Goal: Communication & Community: Answer question/provide support

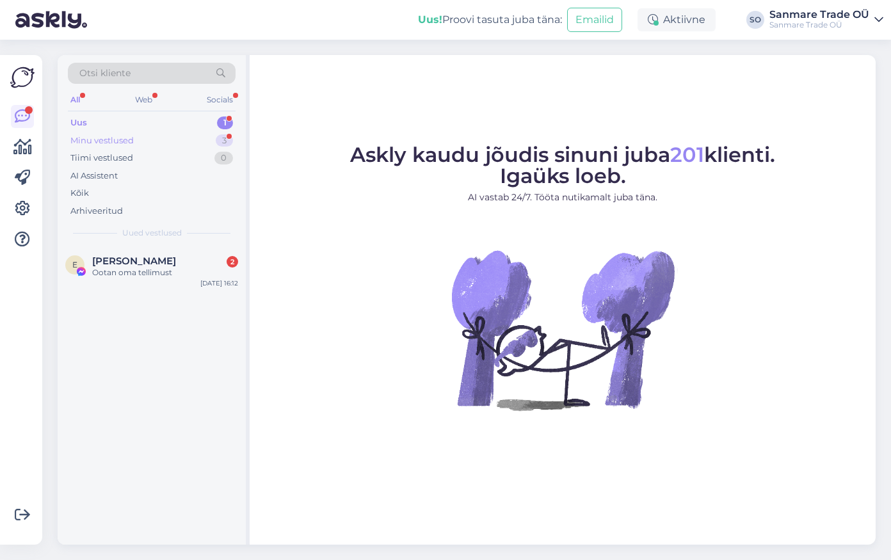
click at [159, 138] on div "Minu vestlused 3" at bounding box center [152, 141] width 168 height 18
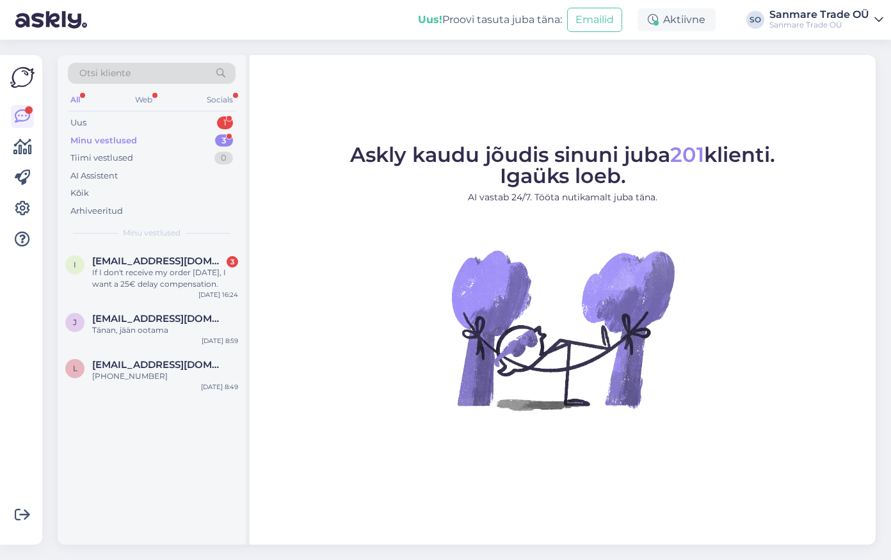
click at [125, 146] on div "Minu vestlused" at bounding box center [103, 140] width 67 height 13
click at [122, 120] on div "Uus 1" at bounding box center [152, 123] width 168 height 18
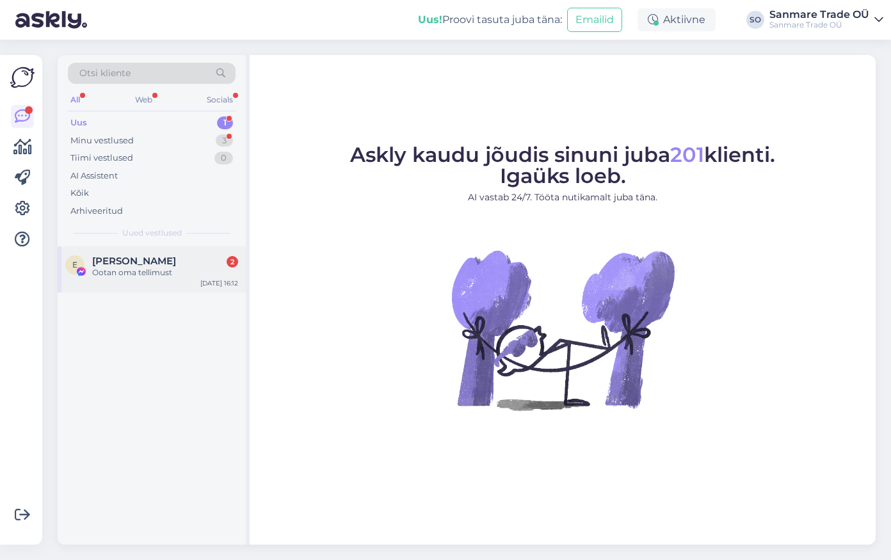
click at [117, 255] on span "[PERSON_NAME]" at bounding box center [134, 261] width 84 height 12
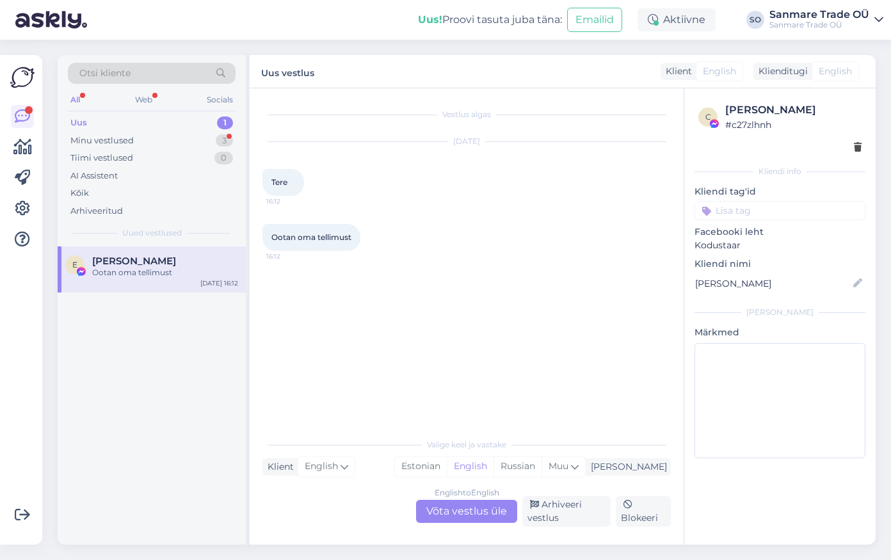
click at [465, 514] on div "English to English Võta vestlus üle" at bounding box center [466, 511] width 101 height 23
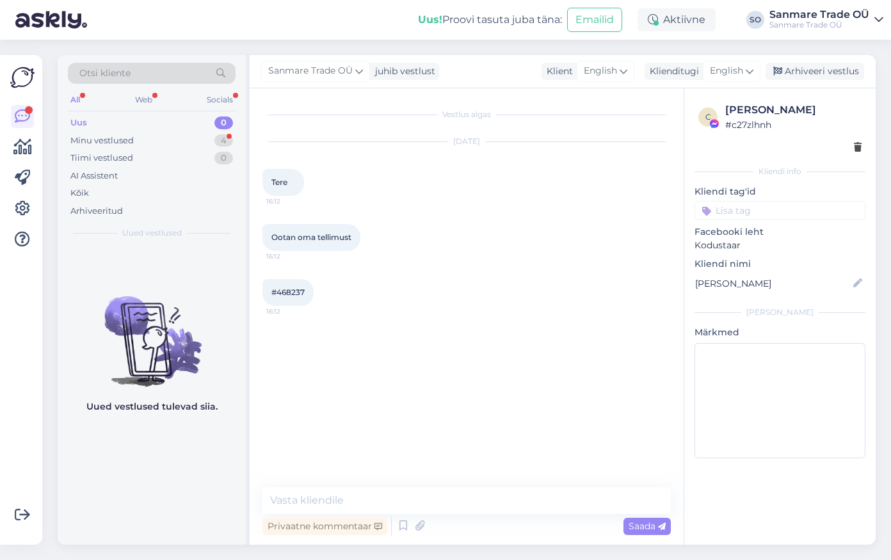
click at [295, 291] on span "#468237" at bounding box center [287, 292] width 33 height 10
copy div "468237 16:12"
click at [335, 495] on textarea at bounding box center [466, 500] width 408 height 27
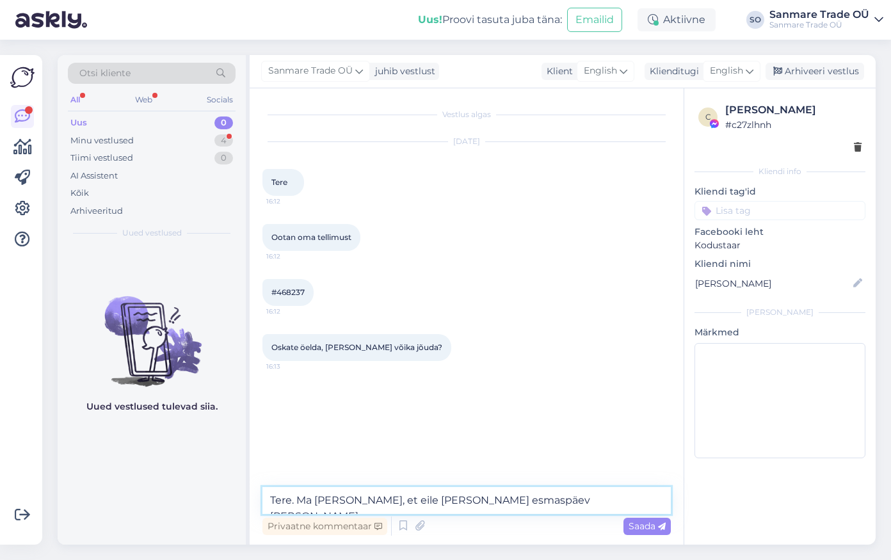
type textarea "Tere. Ma [PERSON_NAME], et eile [PERSON_NAME] esmaspäev [PERSON_NAME]."
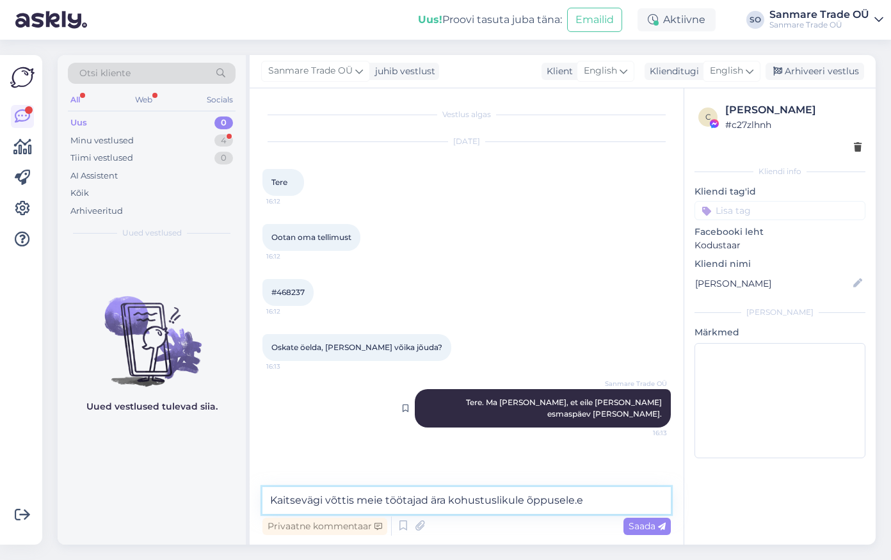
type textarea "Kaitsevägi võttis meie töötajad ära kohustuslikule õppusele."
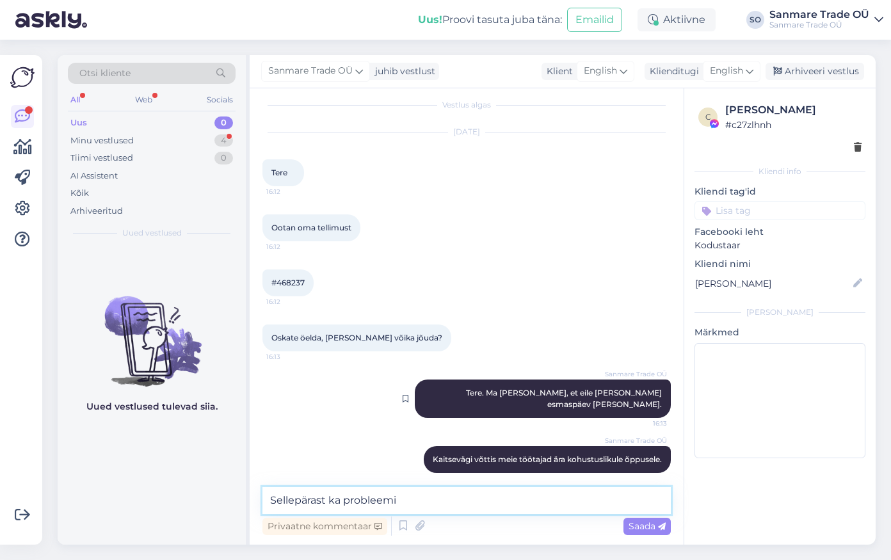
type textarea "Sellepärast ka probleemid"
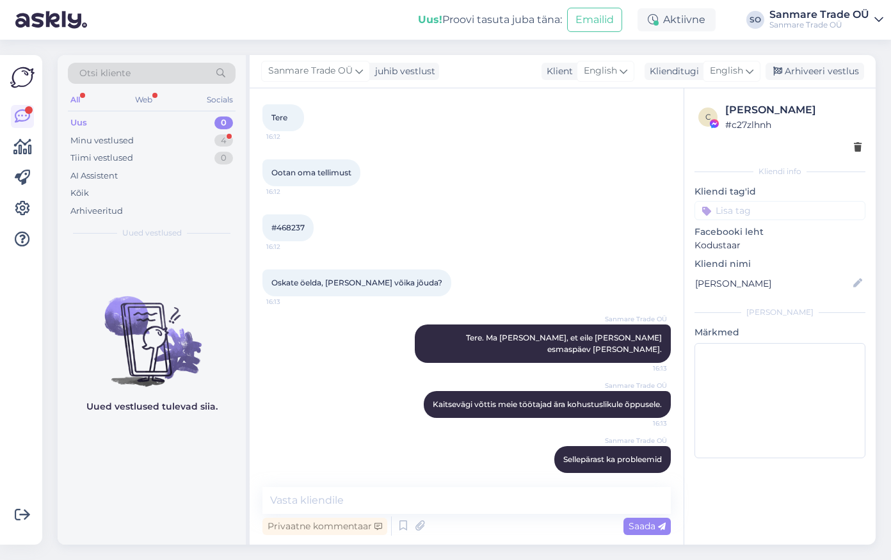
click at [307, 224] on div "#468237 16:12" at bounding box center [287, 227] width 51 height 27
drag, startPoint x: 305, startPoint y: 225, endPoint x: 278, endPoint y: 225, distance: 26.9
click at [278, 225] on div "#468237 16:12" at bounding box center [287, 227] width 51 height 27
copy span "468237"
click at [534, 505] on textarea at bounding box center [466, 500] width 408 height 27
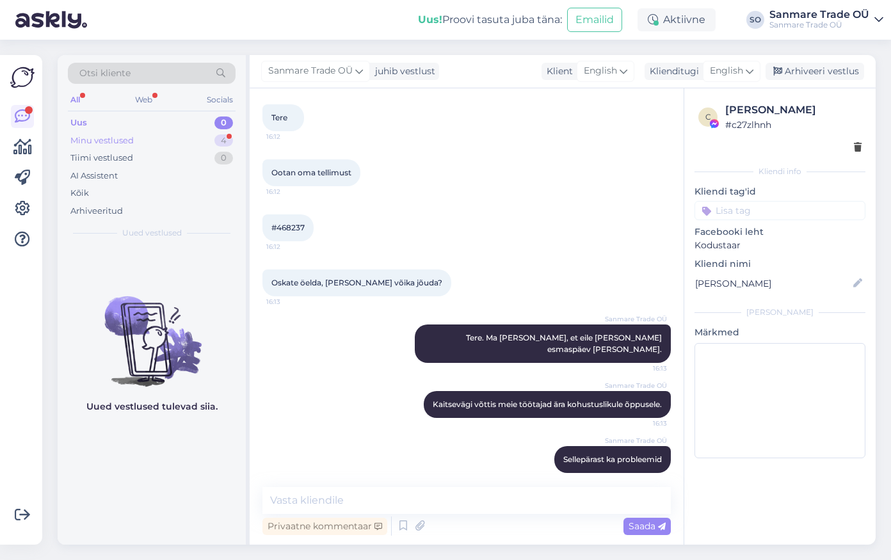
click at [164, 145] on div "Minu vestlused 4" at bounding box center [152, 141] width 168 height 18
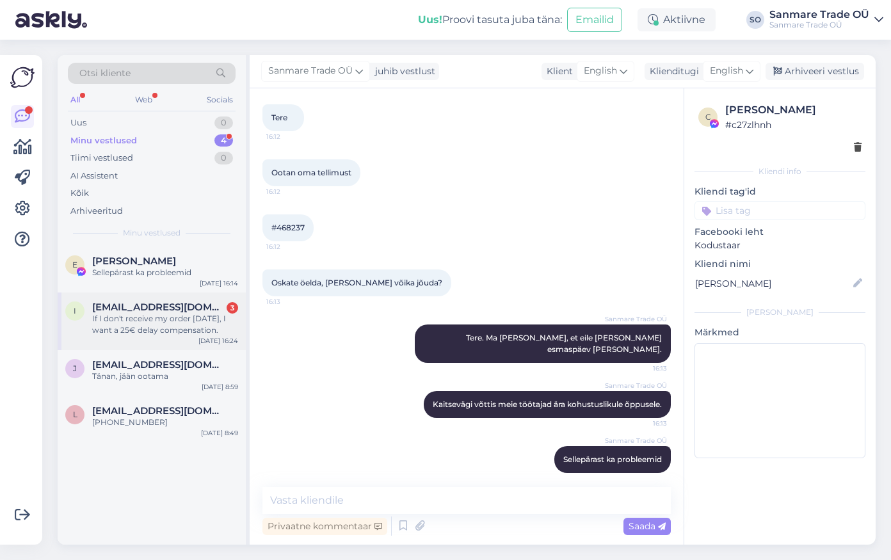
click at [108, 320] on div "If I don't receive my order [DATE], I want a 25€ delay compensation." at bounding box center [165, 324] width 146 height 23
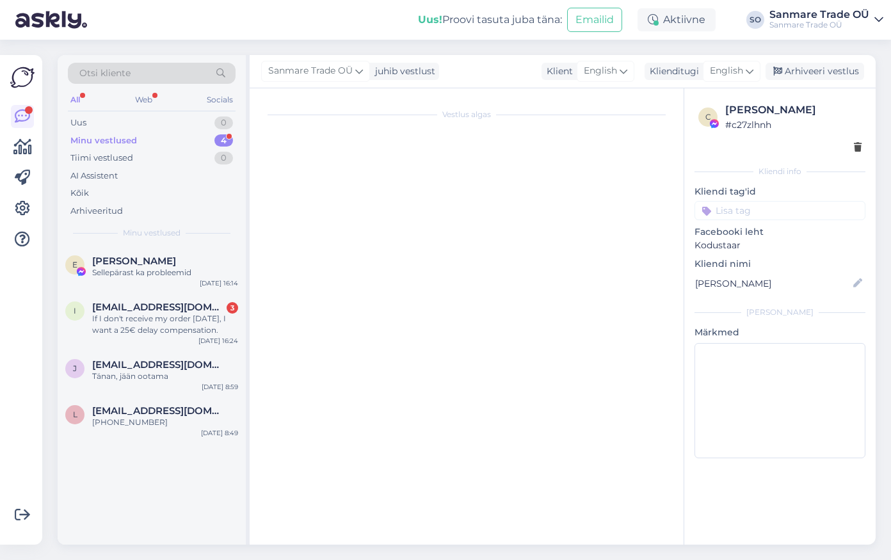
scroll to position [3670, 0]
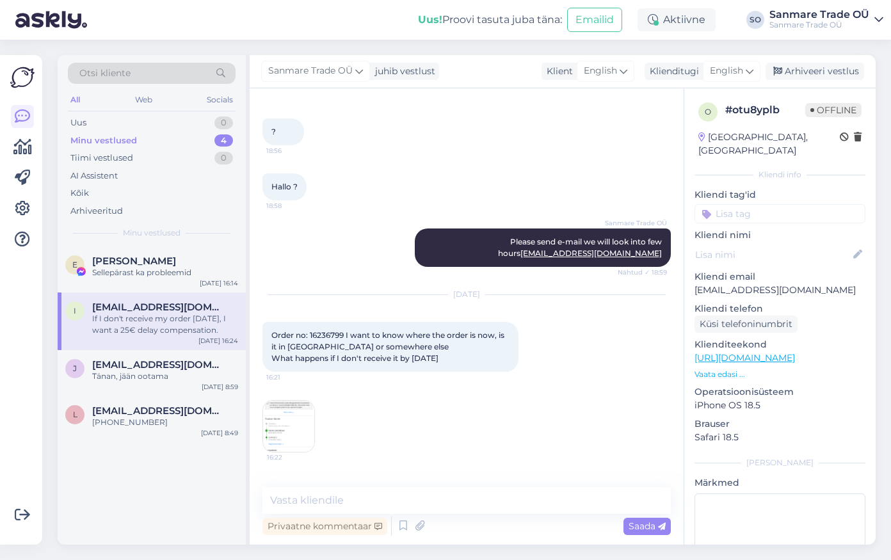
click at [365, 514] on div "Privaatne kommentaar Saada" at bounding box center [466, 526] width 408 height 24
click at [368, 505] on textarea at bounding box center [466, 500] width 408 height 27
type textarea "Hello. We replied to your e-mail."
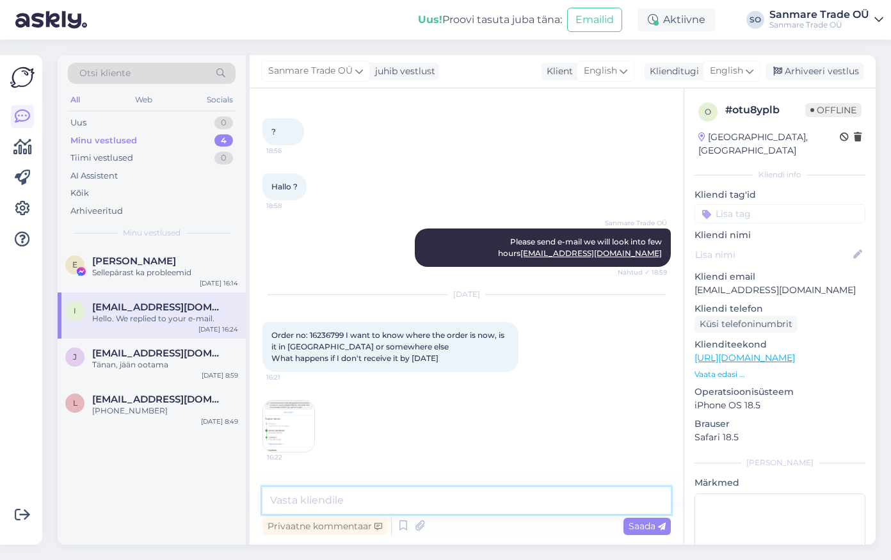
scroll to position [3752, 0]
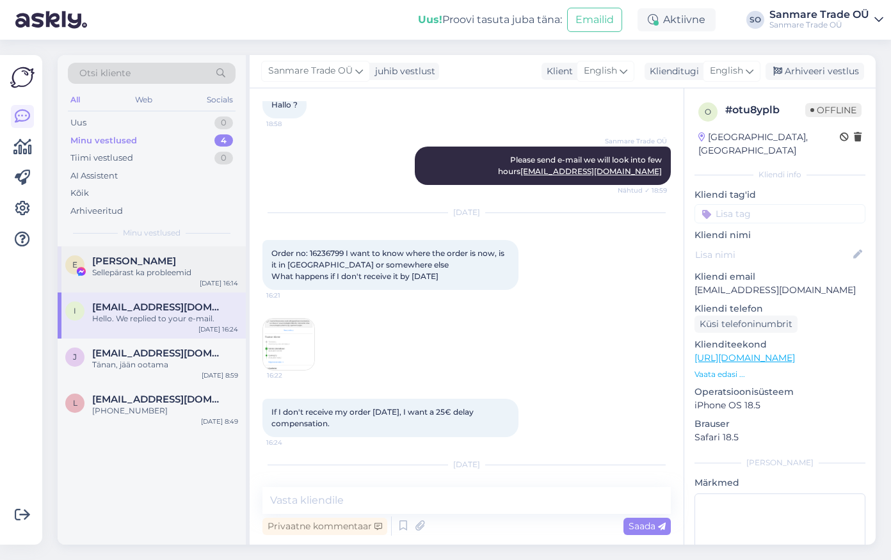
click at [112, 267] on div "Sellepärast ka probleemid" at bounding box center [165, 273] width 146 height 12
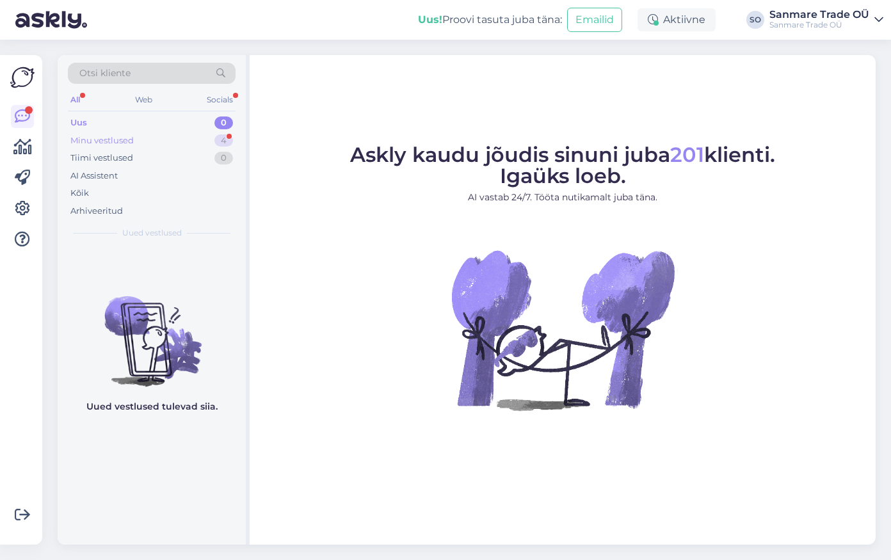
click at [104, 144] on div "Minu vestlused" at bounding box center [101, 140] width 63 height 13
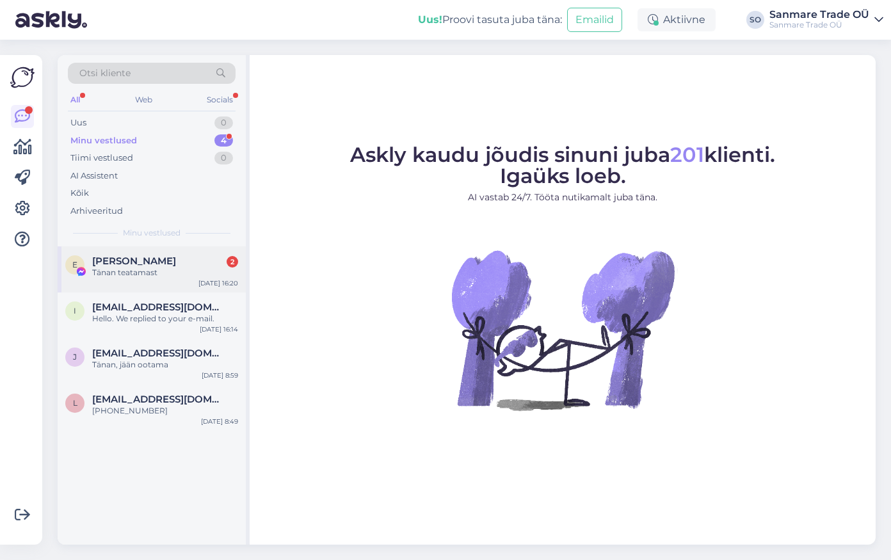
click at [147, 246] on div "E [PERSON_NAME] 2 Tänan teatamast [DATE] 16:20" at bounding box center [152, 269] width 188 height 46
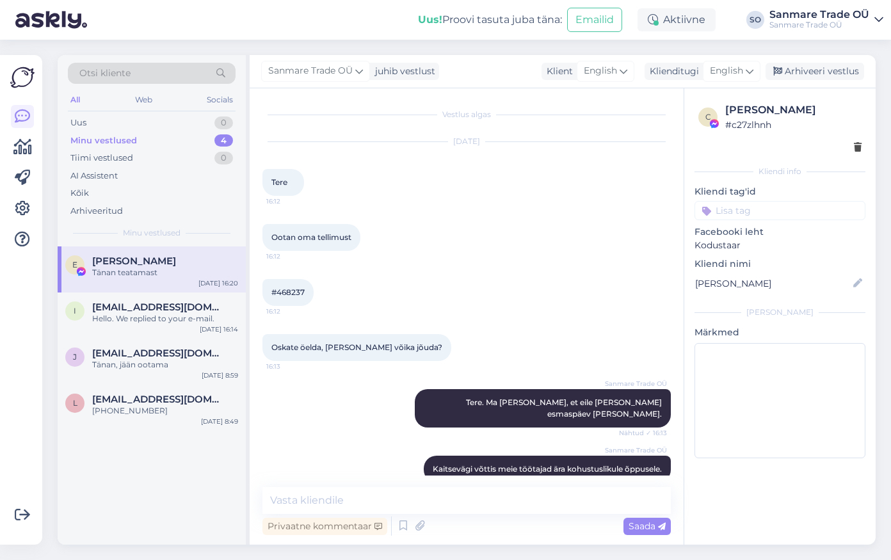
scroll to position [175, 0]
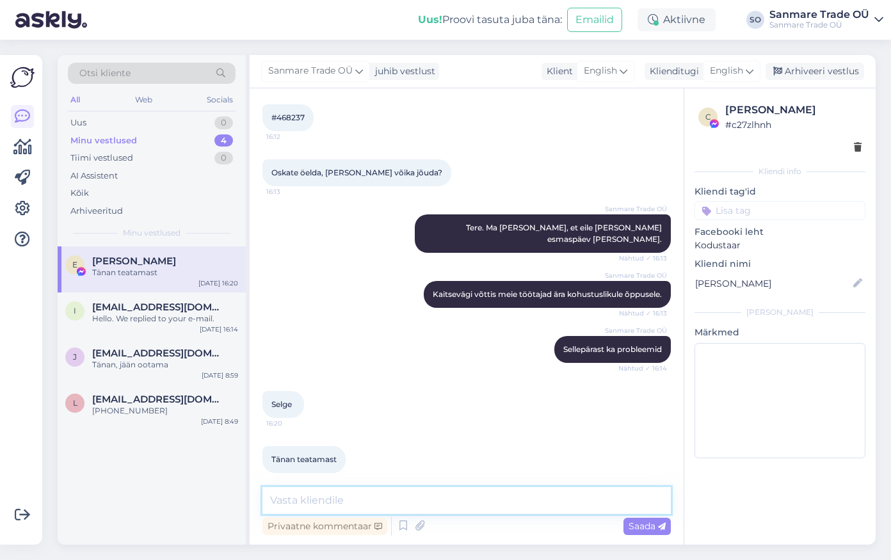
click at [372, 499] on textarea at bounding box center [466, 500] width 408 height 27
